Goal: Task Accomplishment & Management: Use online tool/utility

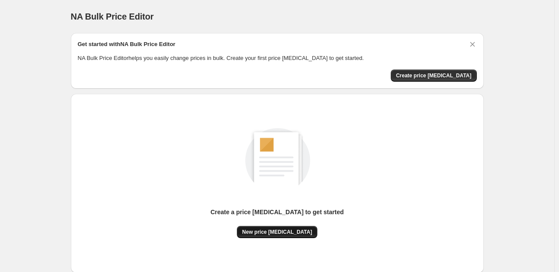
click at [285, 230] on span "New price [MEDICAL_DATA]" at bounding box center [277, 232] width 70 height 7
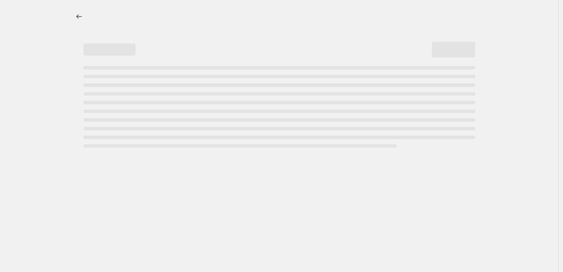
select select "percentage"
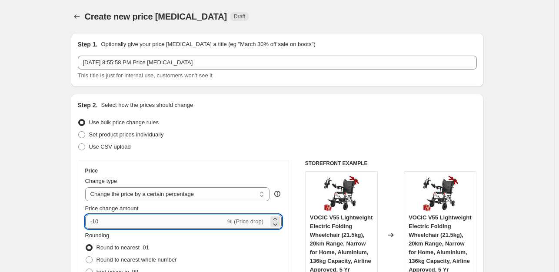
click at [149, 216] on input "-10" at bounding box center [155, 222] width 140 height 14
type input "-1"
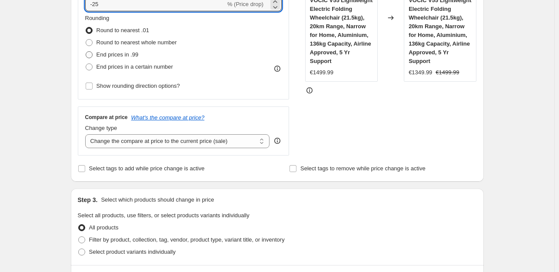
type input "-25"
click at [105, 53] on span "End prices in .99" at bounding box center [118, 54] width 42 height 7
click at [86, 52] on input "End prices in .99" at bounding box center [86, 51] width 0 height 0
radio input "true"
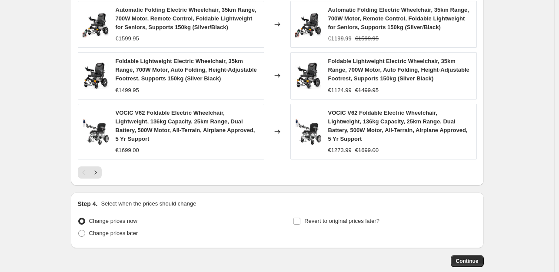
scroll to position [654, 0]
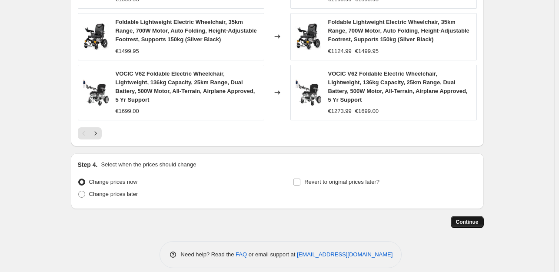
click at [476, 219] on span "Continue" at bounding box center [467, 222] width 23 height 7
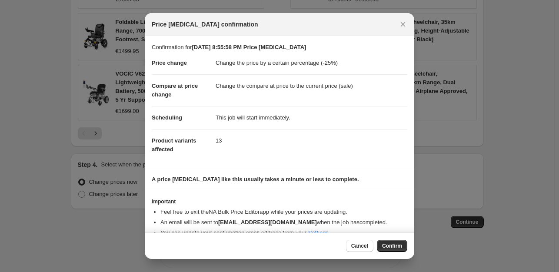
click at [398, 244] on span "Confirm" at bounding box center [392, 246] width 20 height 7
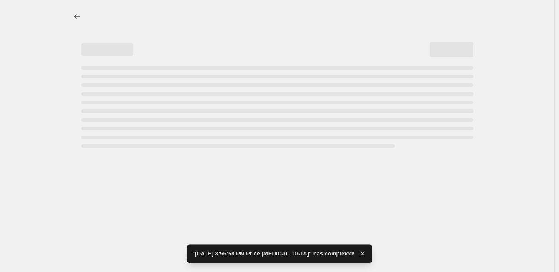
select select "percentage"
